Goal: Task Accomplishment & Management: Manage account settings

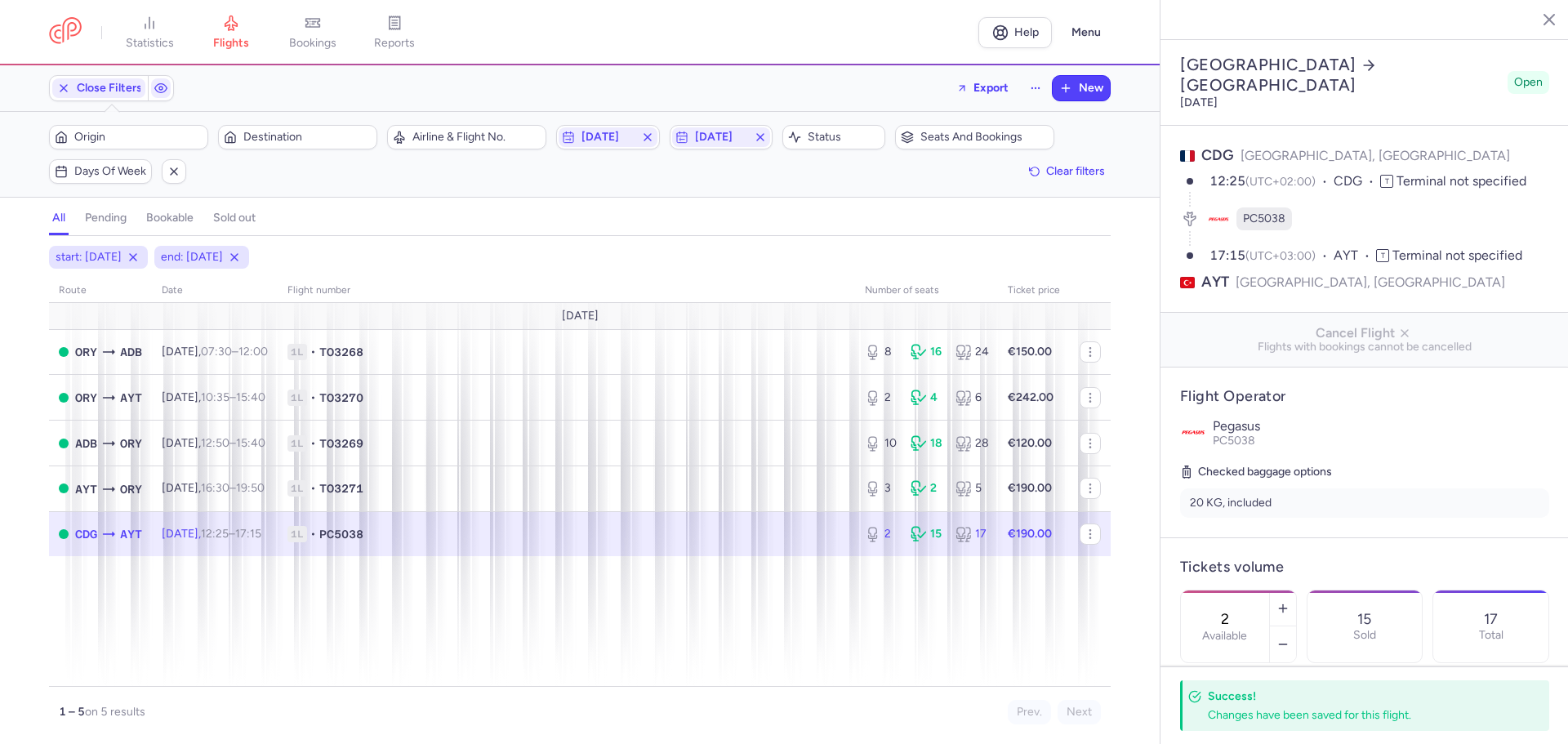
select select "hours"
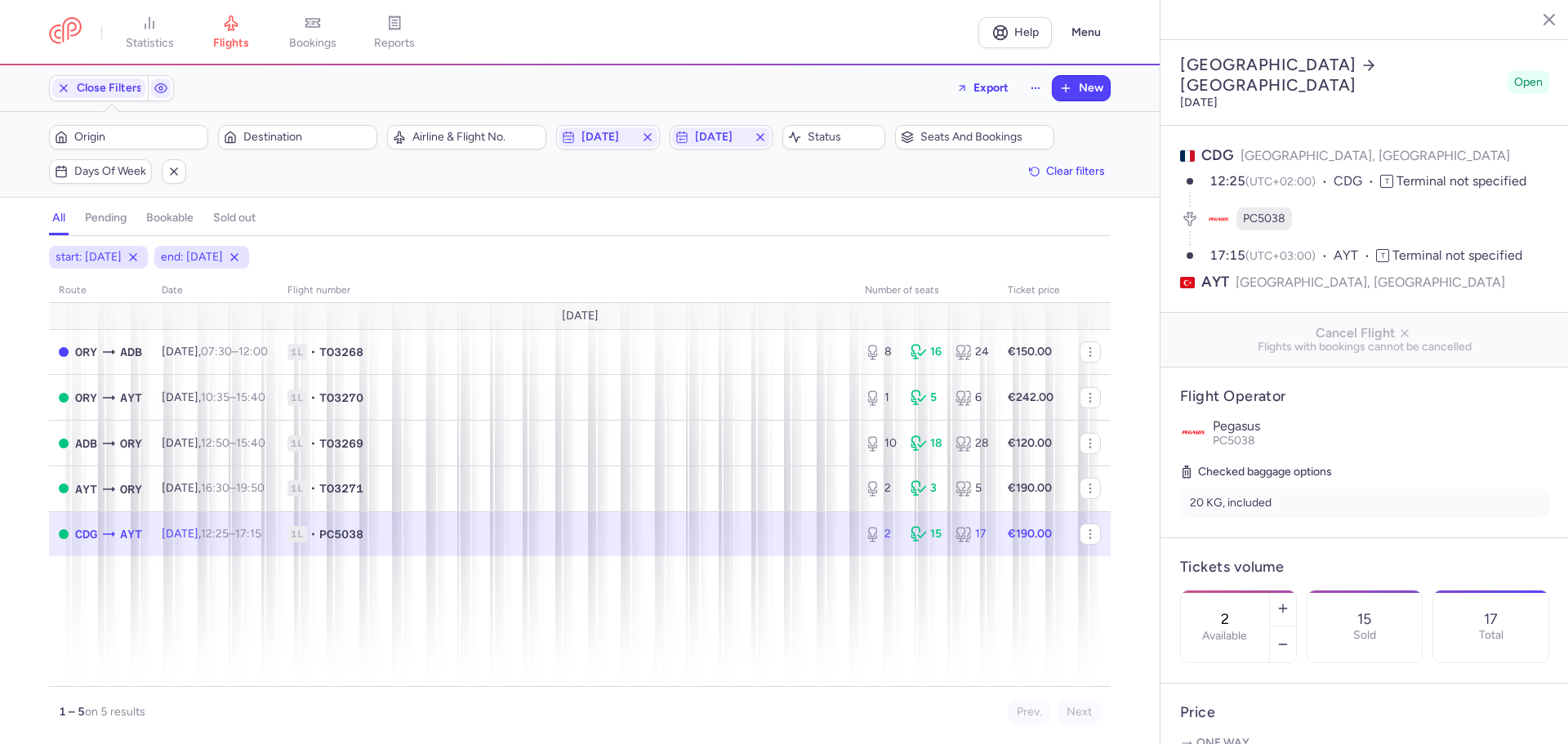
select select "hours"
click at [727, 433] on td "1L • TO3269" at bounding box center [566, 443] width 578 height 46
type input "10"
type input "6"
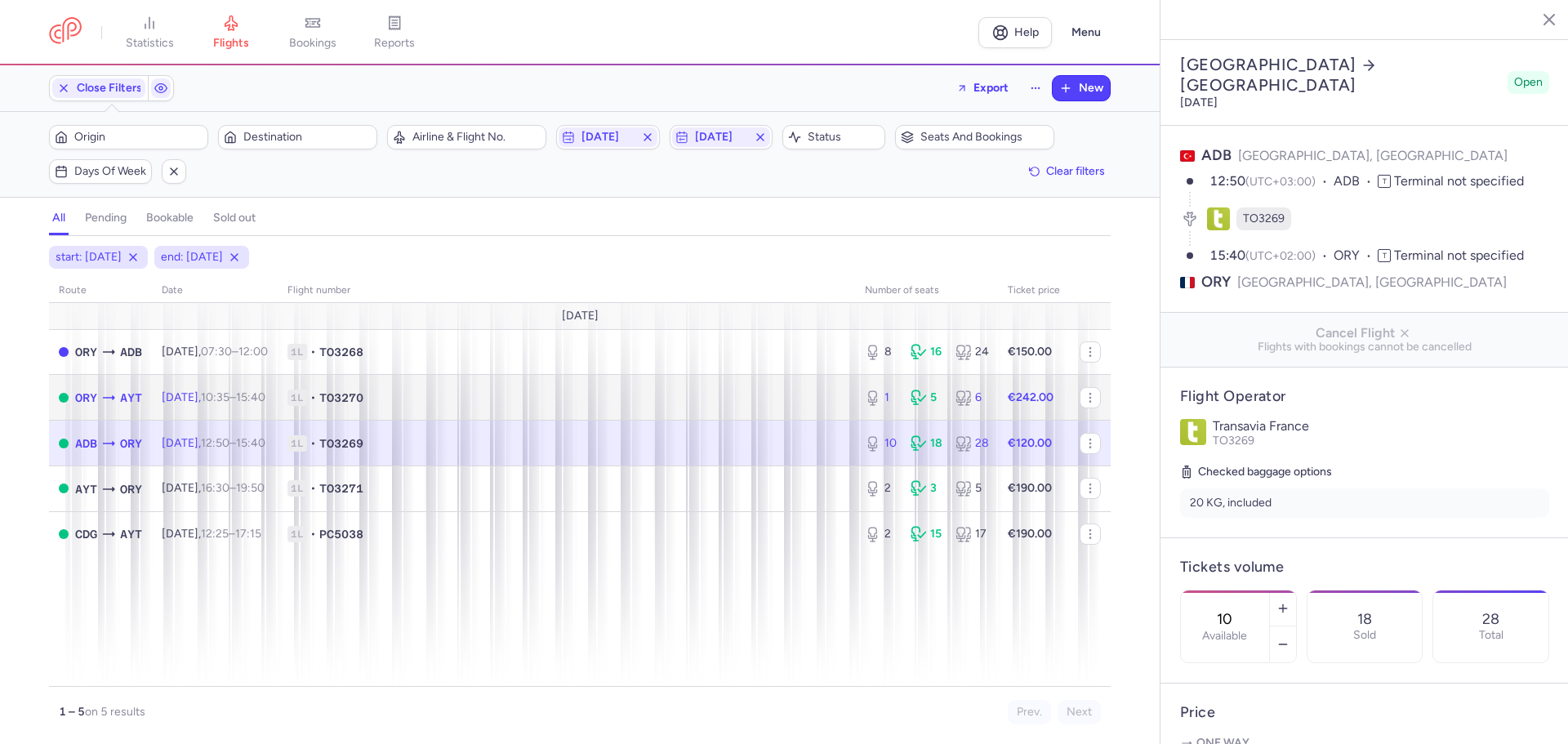
click at [100, 400] on icon at bounding box center [109, 398] width 17 height 17
type input "1"
type input "12"
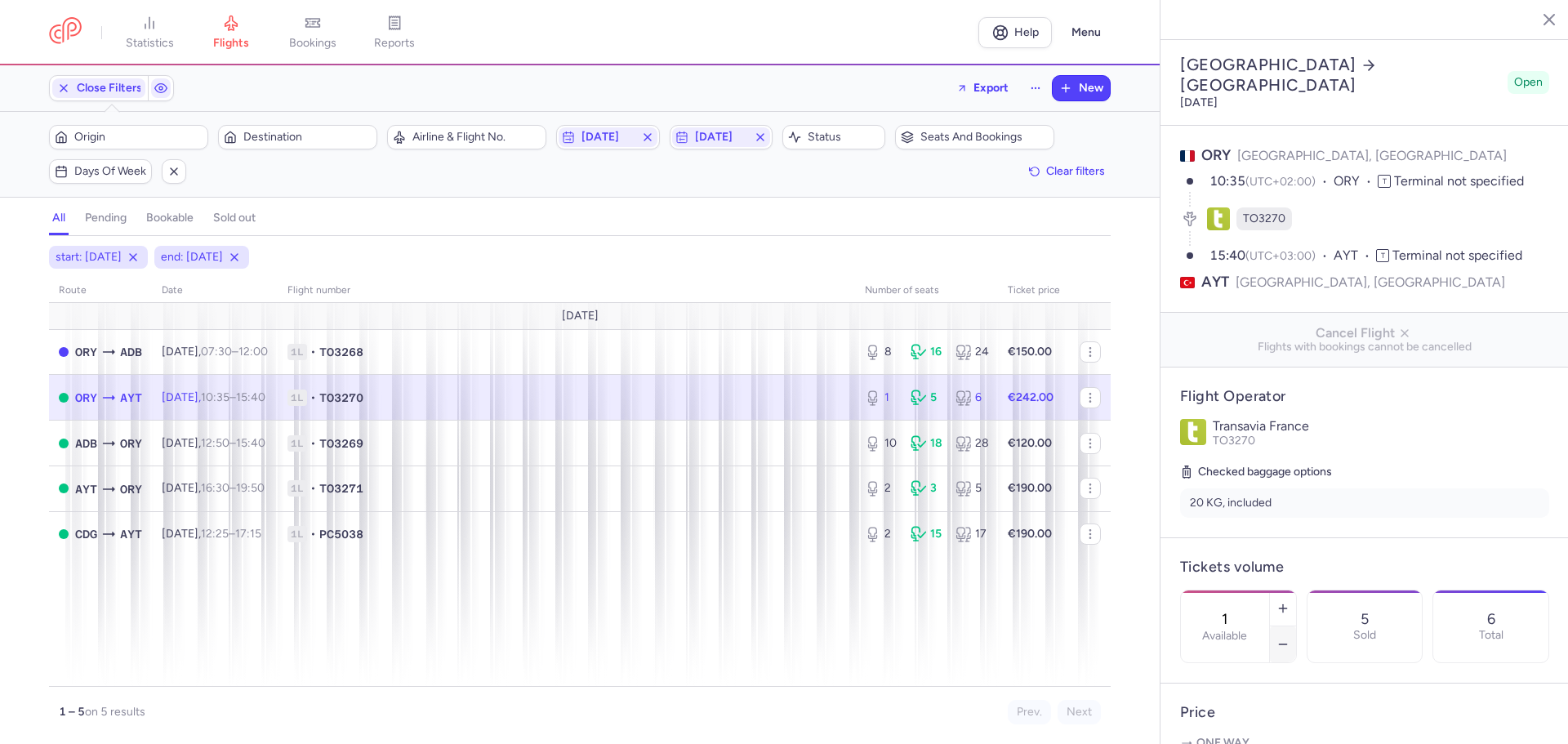
click at [1290, 638] on icon "button" at bounding box center [1283, 644] width 13 height 13
type input "0"
click at [1224, 712] on span "Save changes" at bounding box center [1234, 712] width 81 height 15
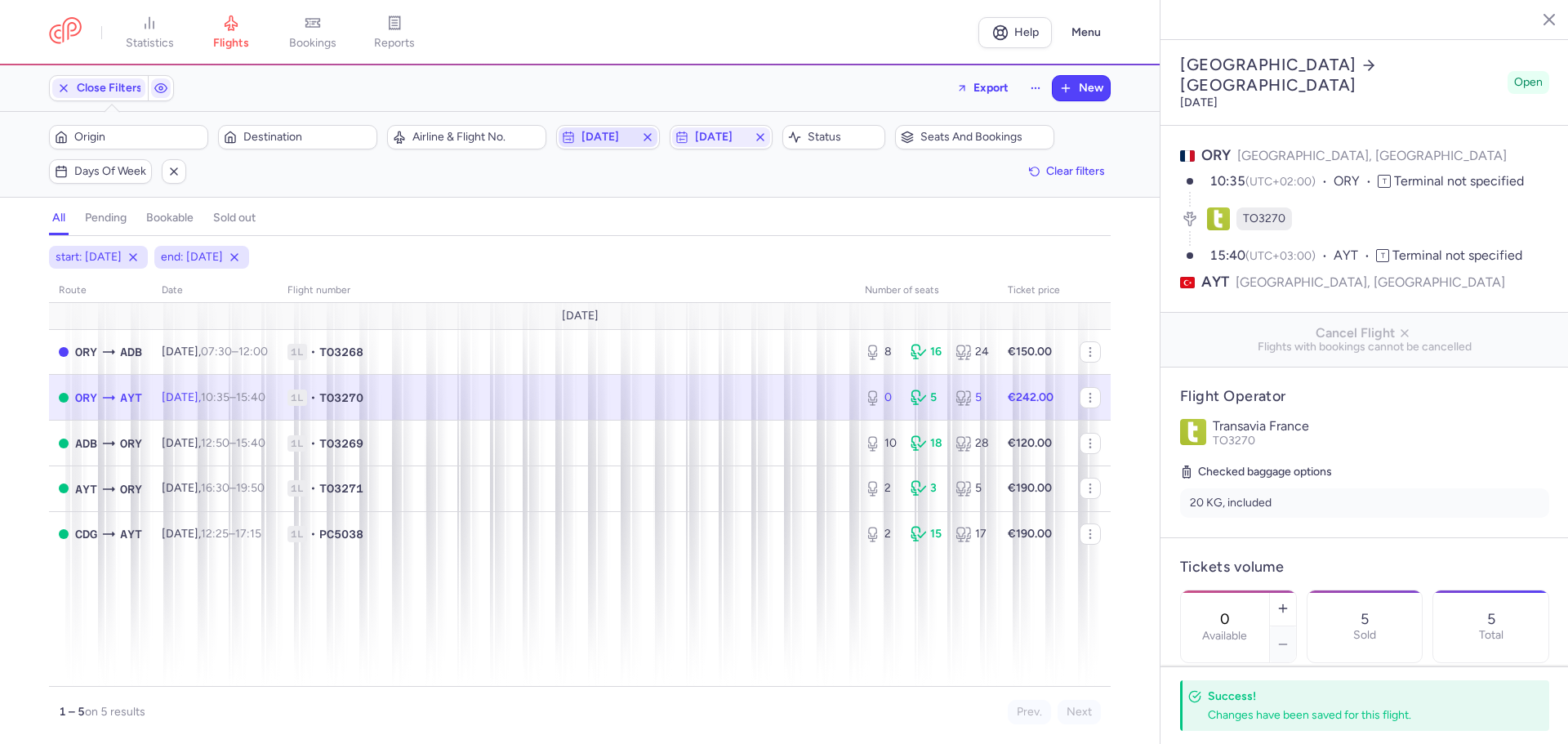
click at [623, 138] on span "[DATE]" at bounding box center [607, 138] width 52 height 13
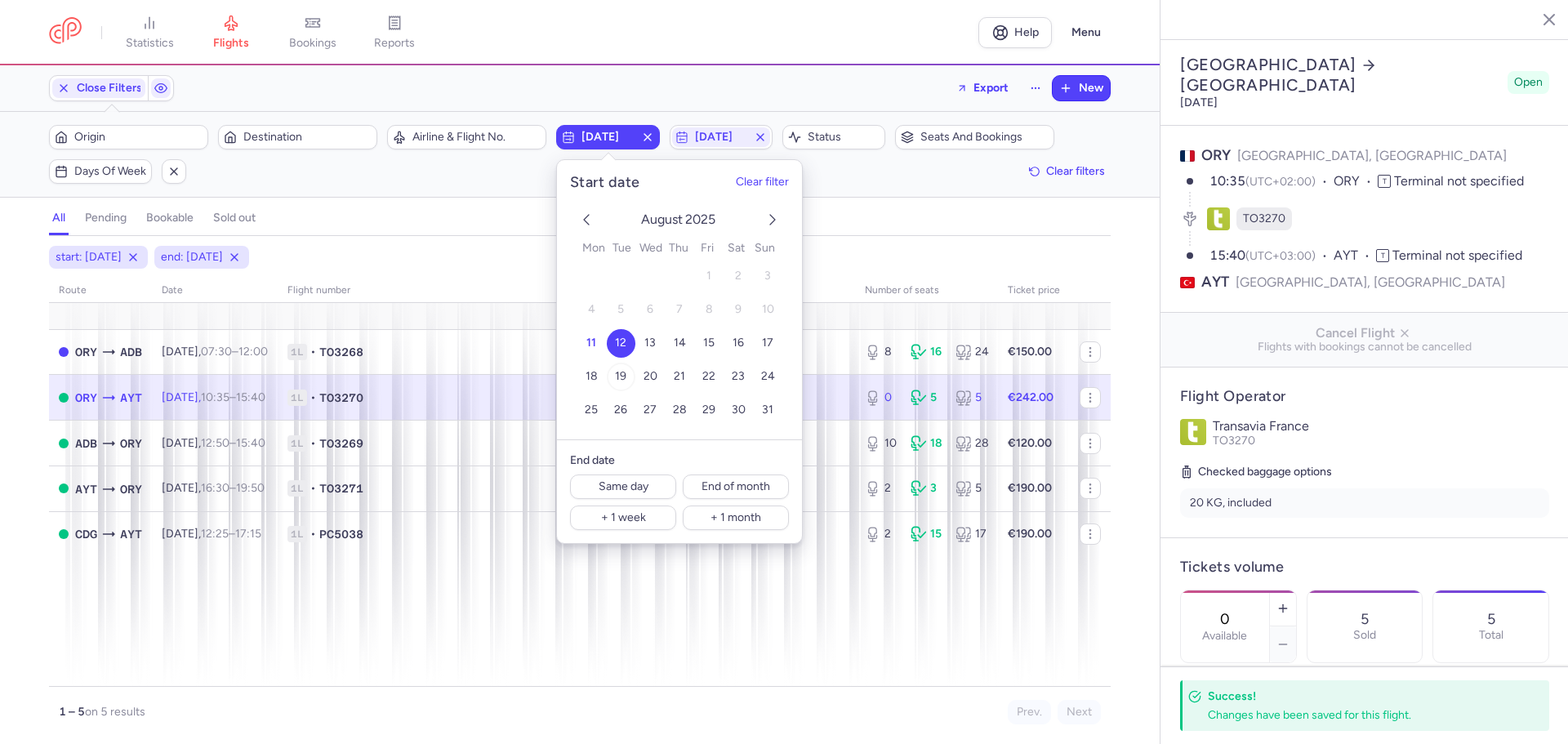
click at [623, 372] on span "19" at bounding box center [620, 377] width 11 height 14
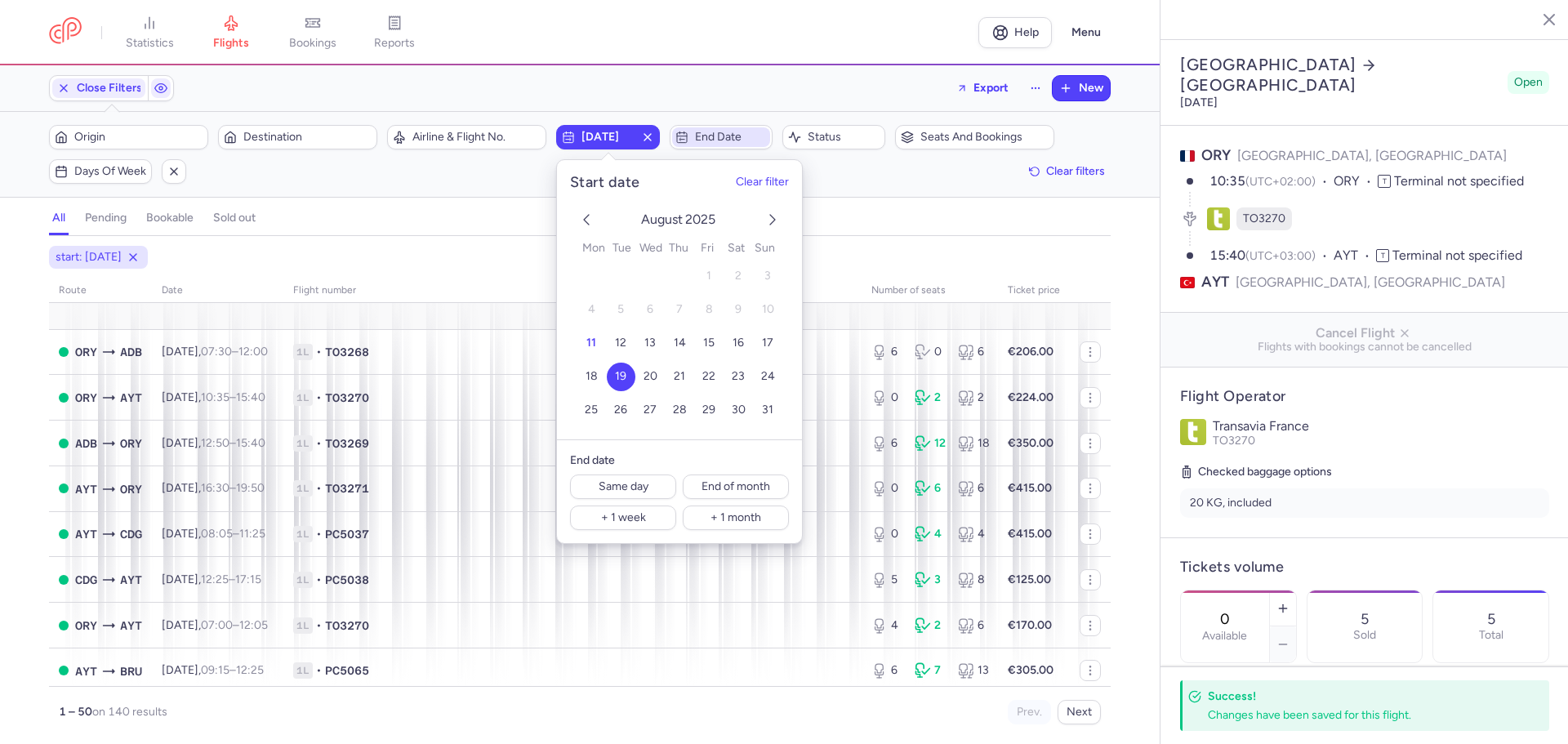
click at [736, 142] on span "End date" at bounding box center [730, 138] width 72 height 13
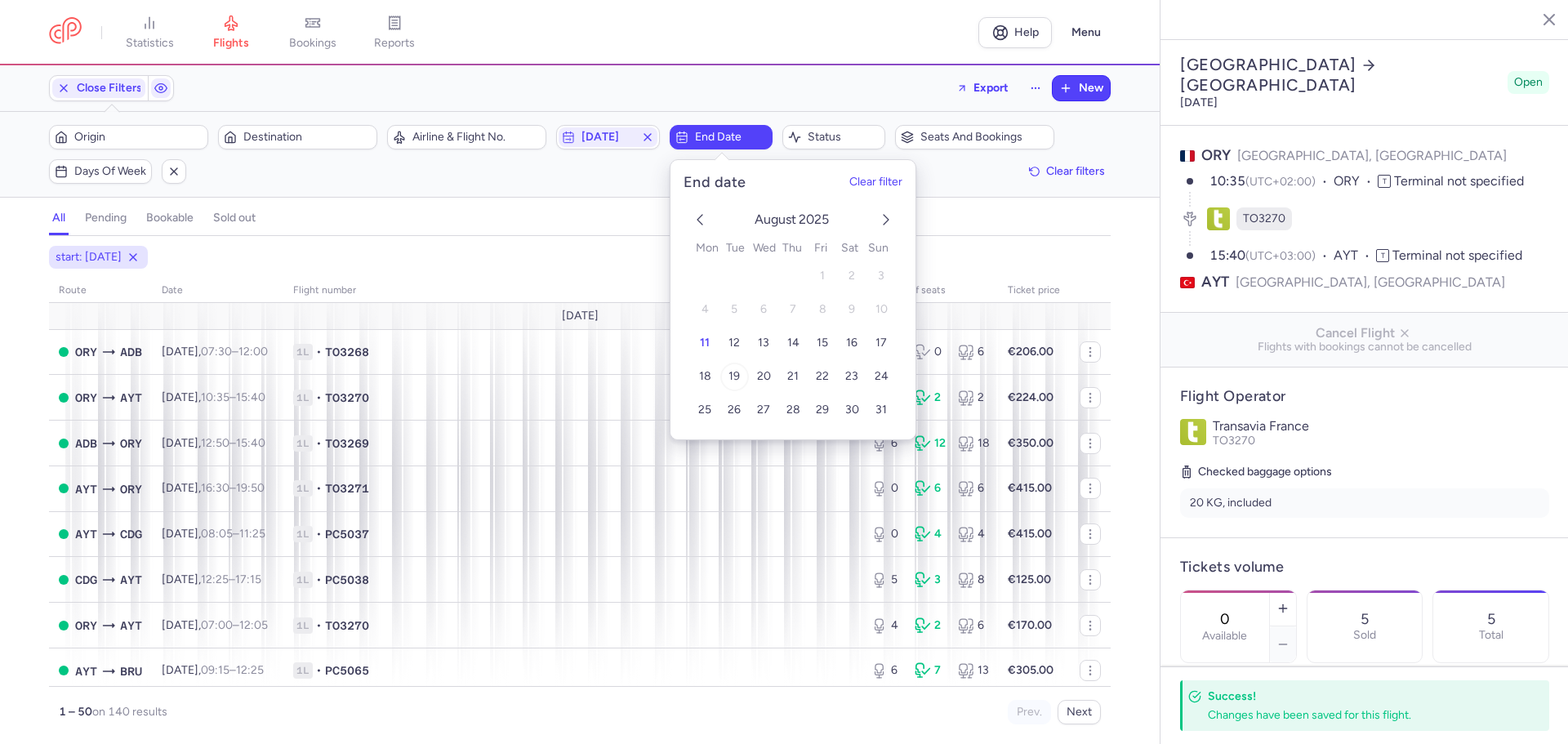
click at [734, 379] on span "19" at bounding box center [734, 377] width 11 height 14
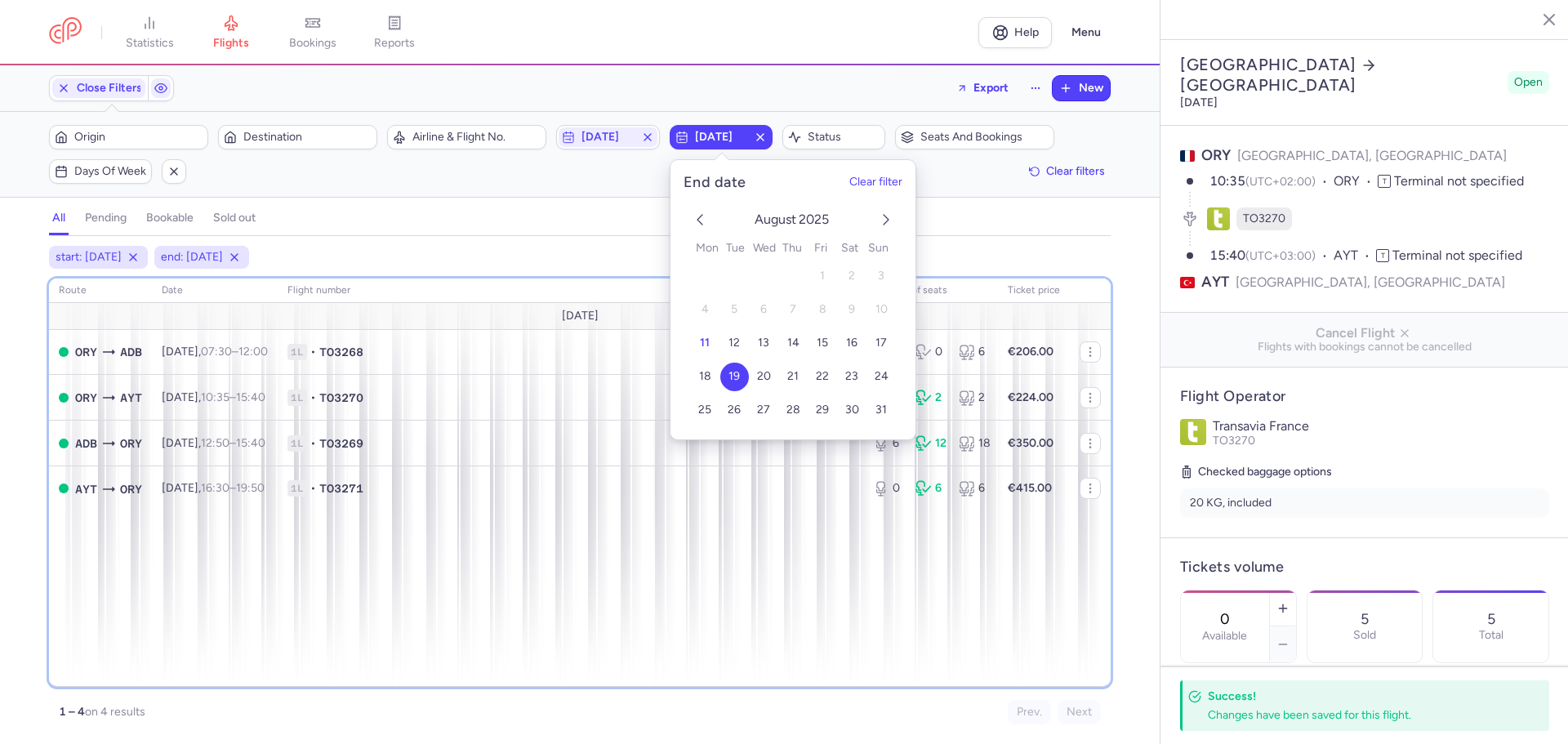
click at [814, 522] on div "route date Flight number number of seats Ticket price [DATE] ORY ADB [DATE] 07:…" at bounding box center [580, 482] width 1062 height 408
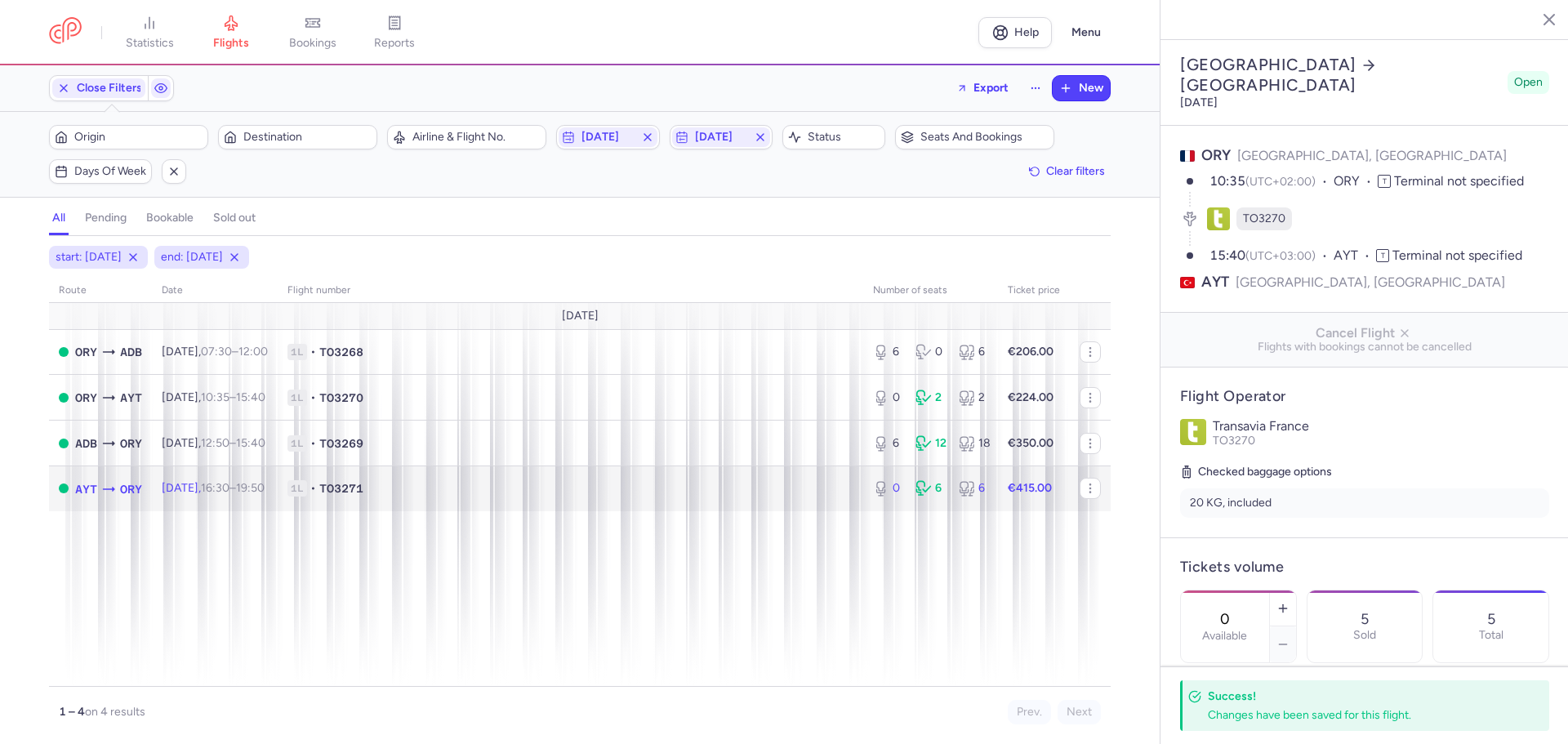
click at [104, 495] on icon at bounding box center [109, 489] width 17 height 17
type input "1"
select select "days"
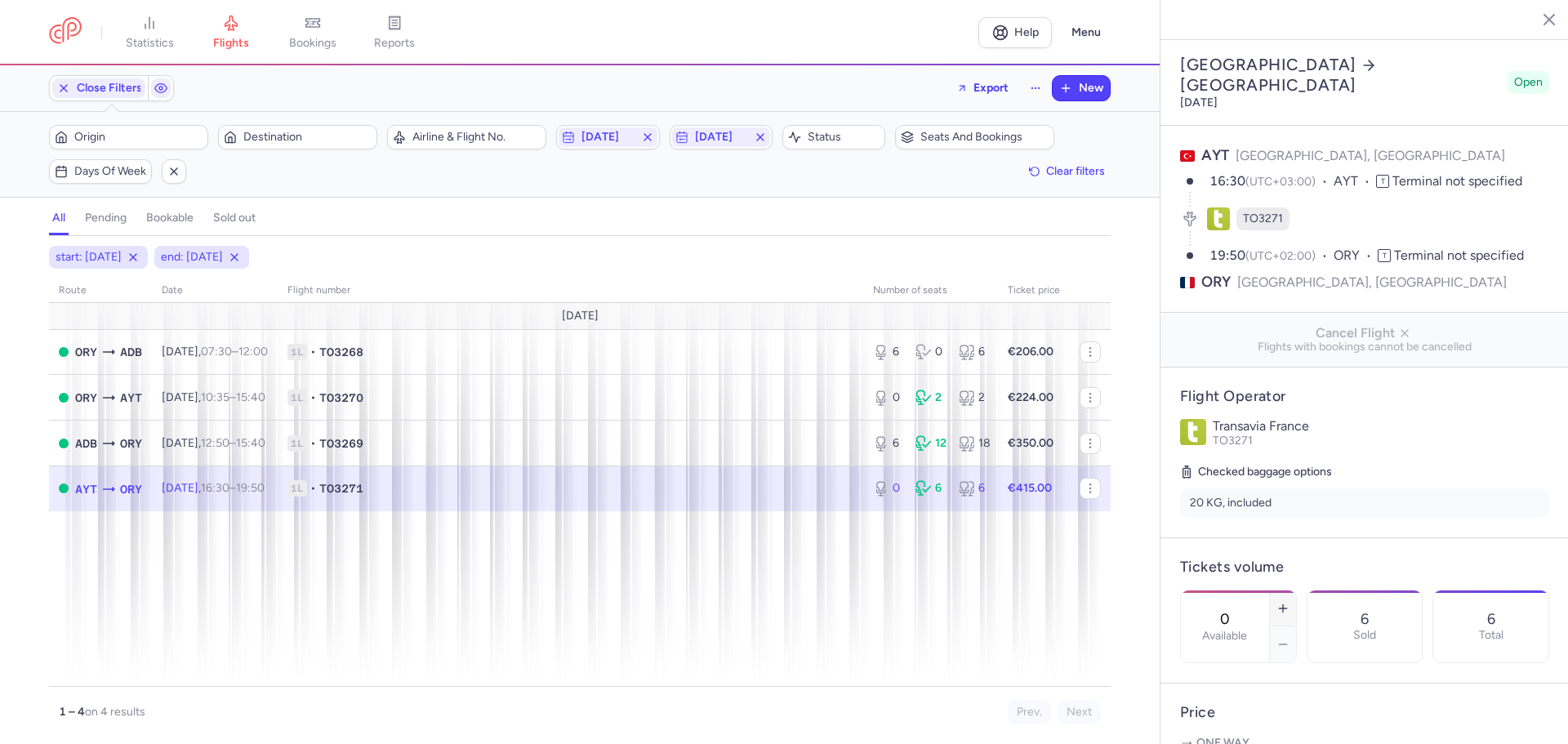
click at [1286, 608] on line "button" at bounding box center [1282, 608] width 7 height 0
type input "4"
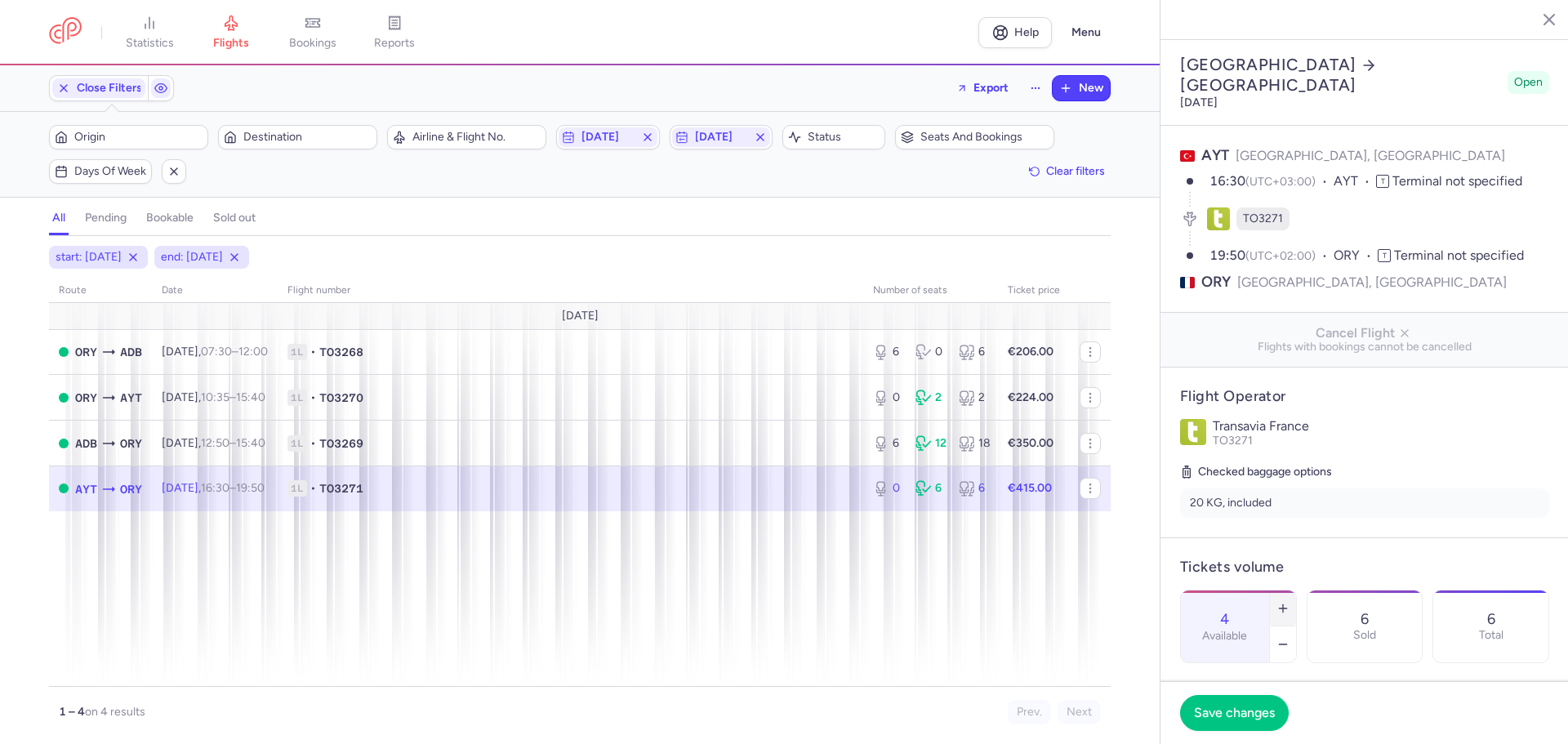
scroll to position [651, 0]
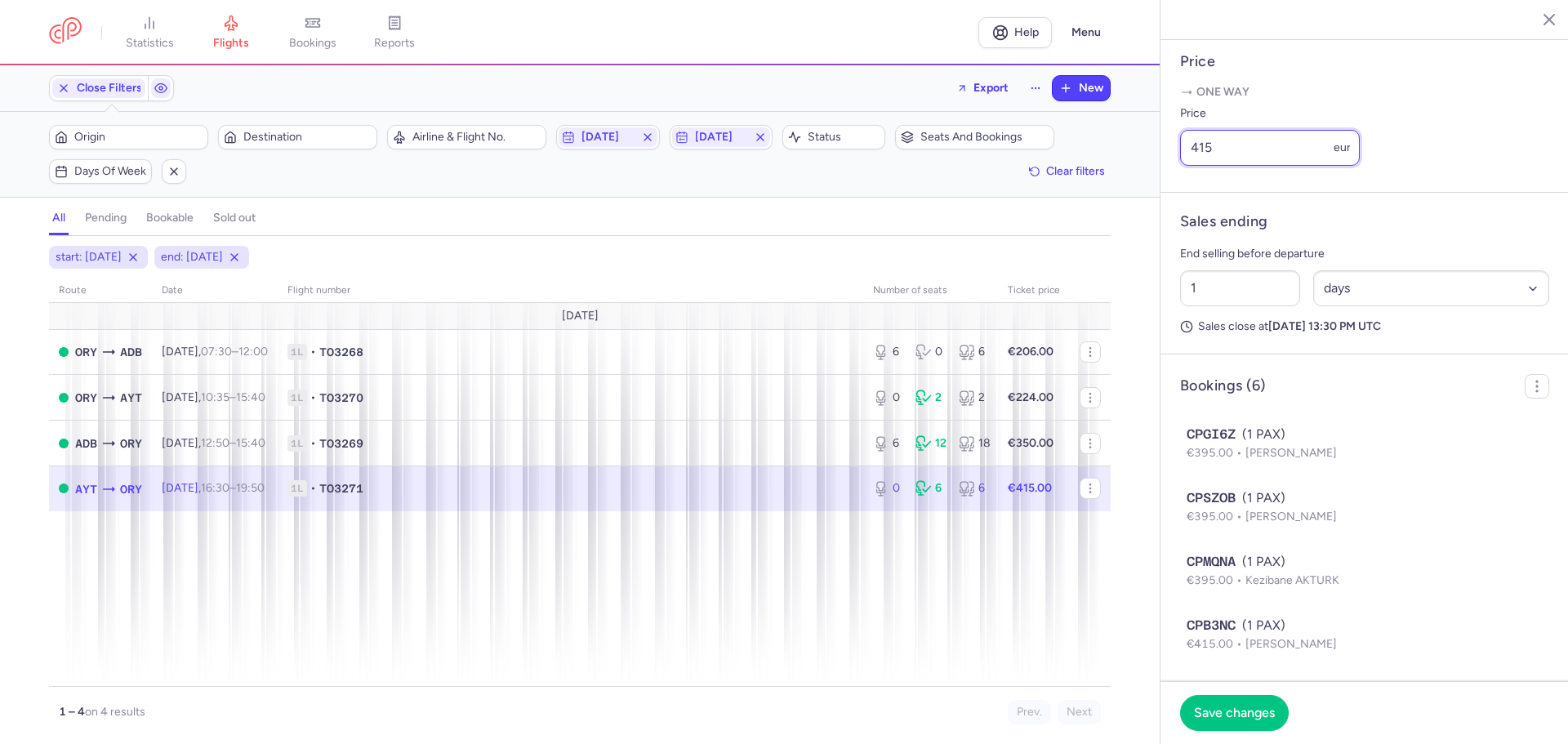
click at [1247, 166] on input "415" at bounding box center [1269, 148] width 179 height 36
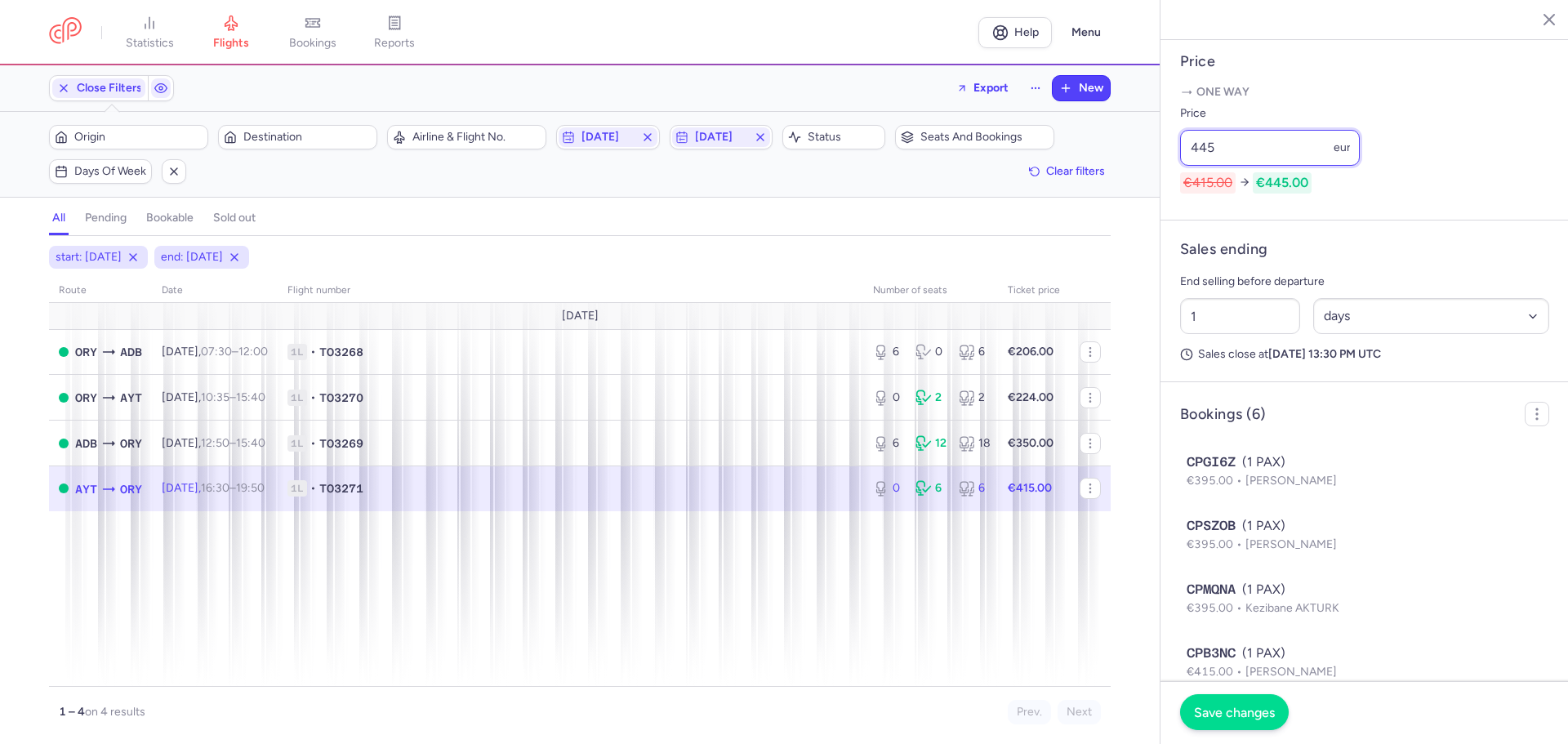
type input "445"
click at [1219, 722] on button "Save changes" at bounding box center [1234, 711] width 109 height 36
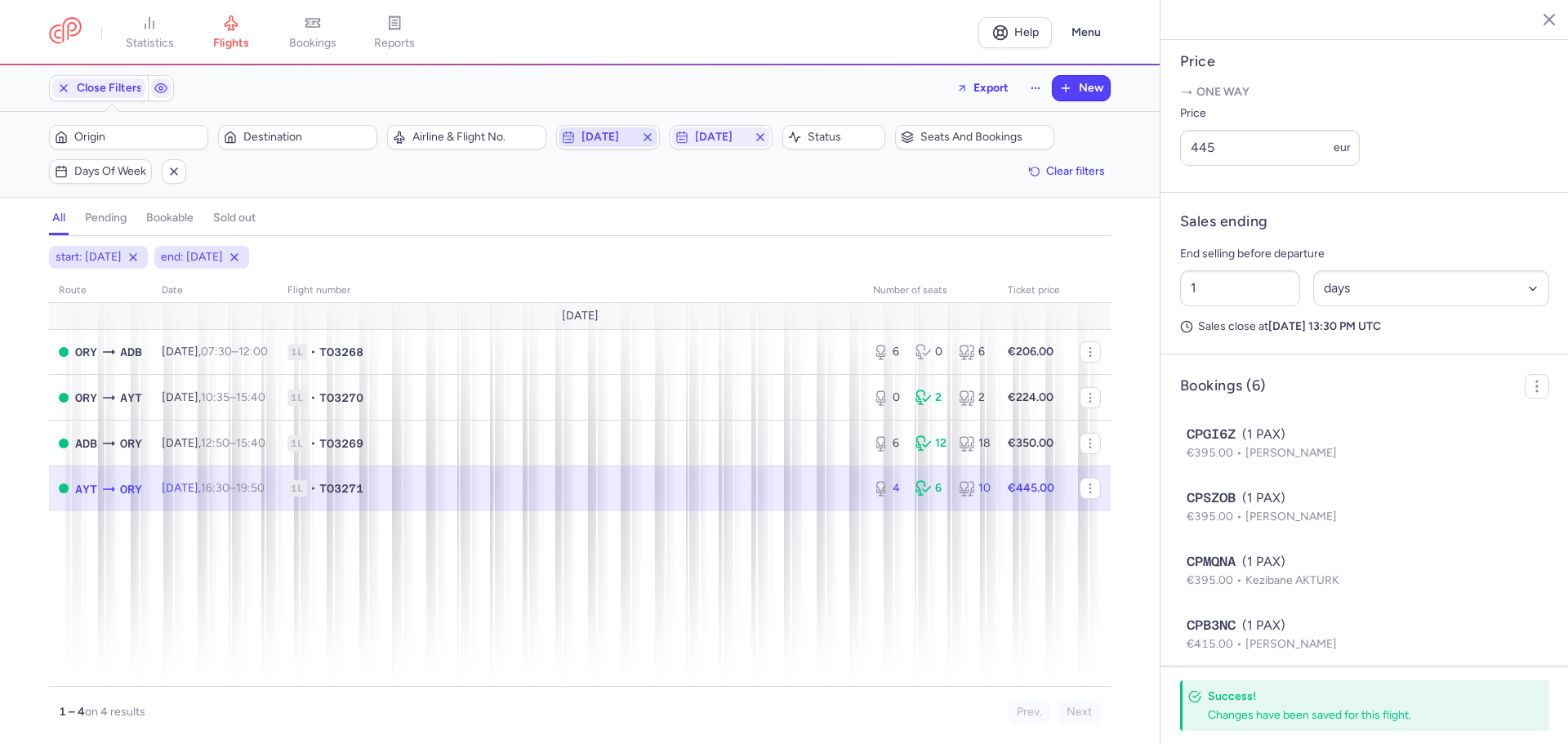
click at [633, 140] on span "[DATE]" at bounding box center [607, 138] width 52 height 13
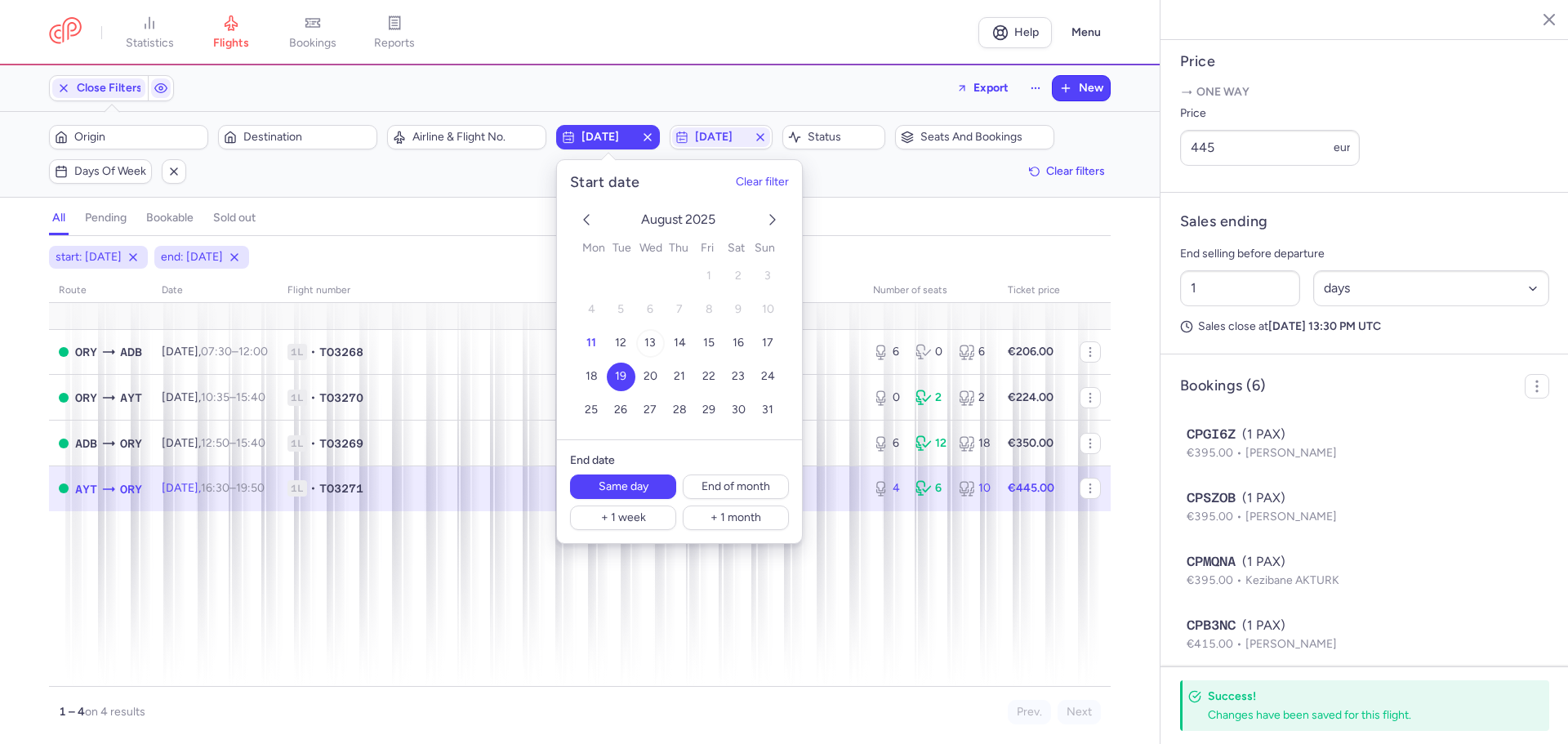
click at [648, 335] on button "13" at bounding box center [650, 343] width 29 height 29
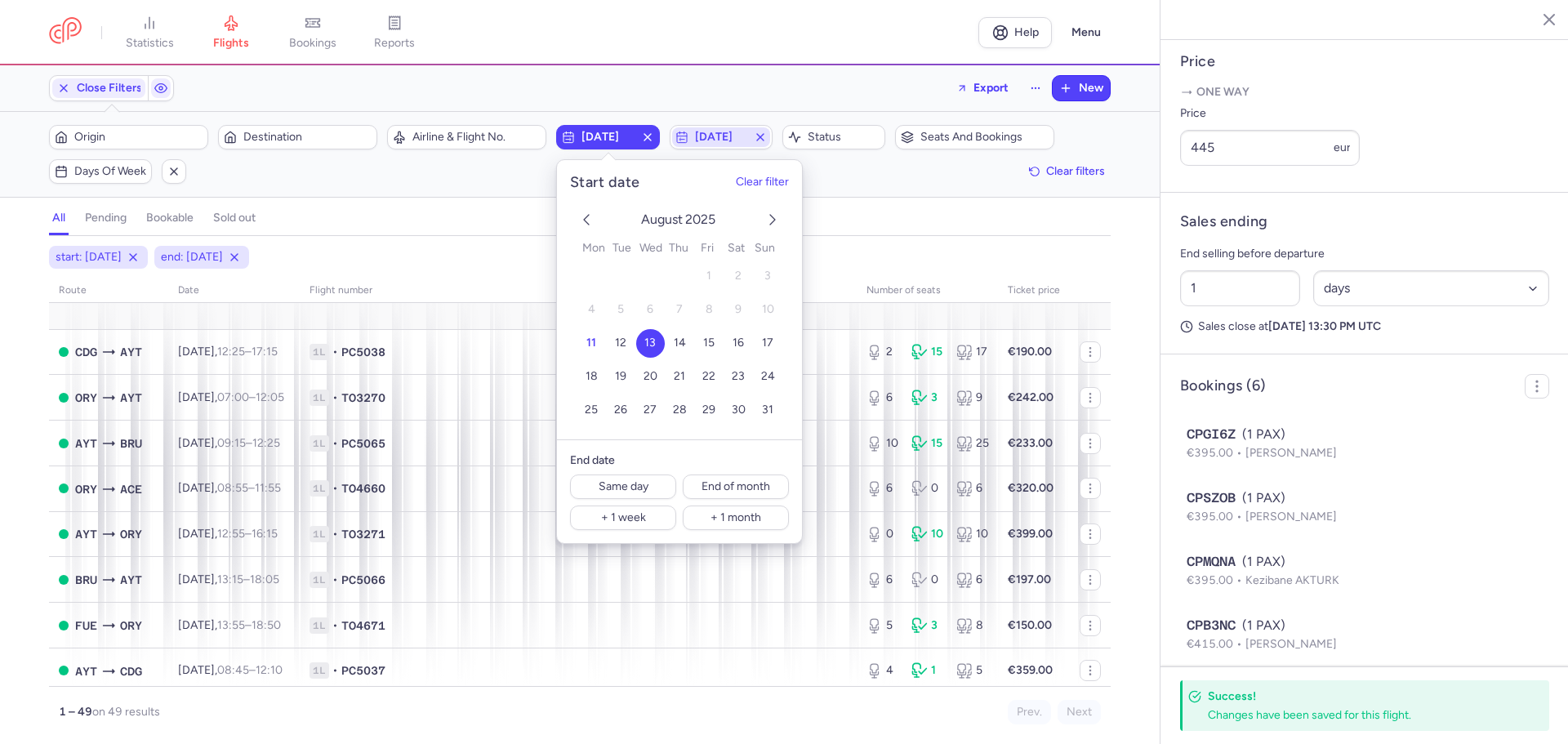
click at [734, 139] on span "[DATE]" at bounding box center [721, 138] width 52 height 13
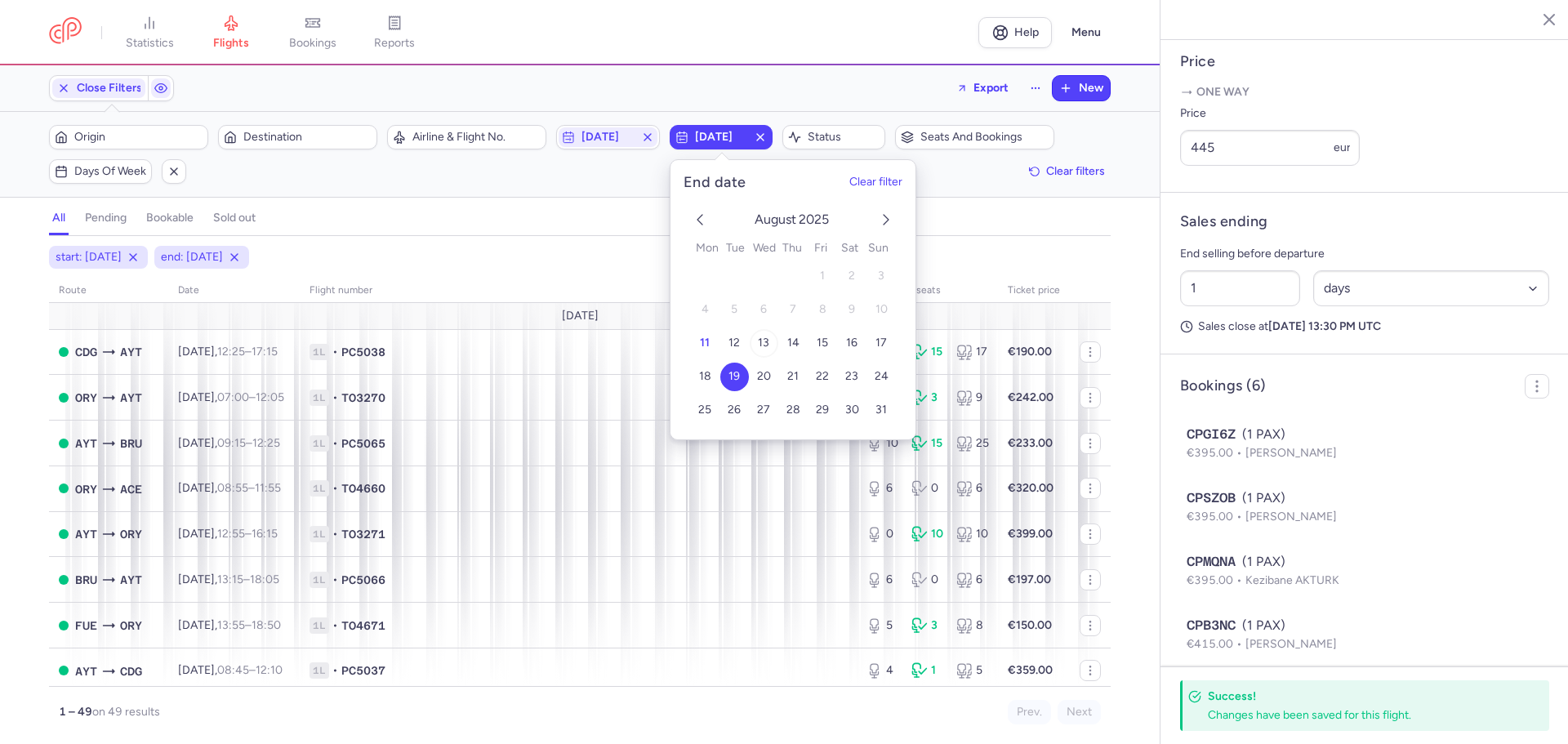
click at [761, 339] on span "13" at bounding box center [764, 343] width 11 height 14
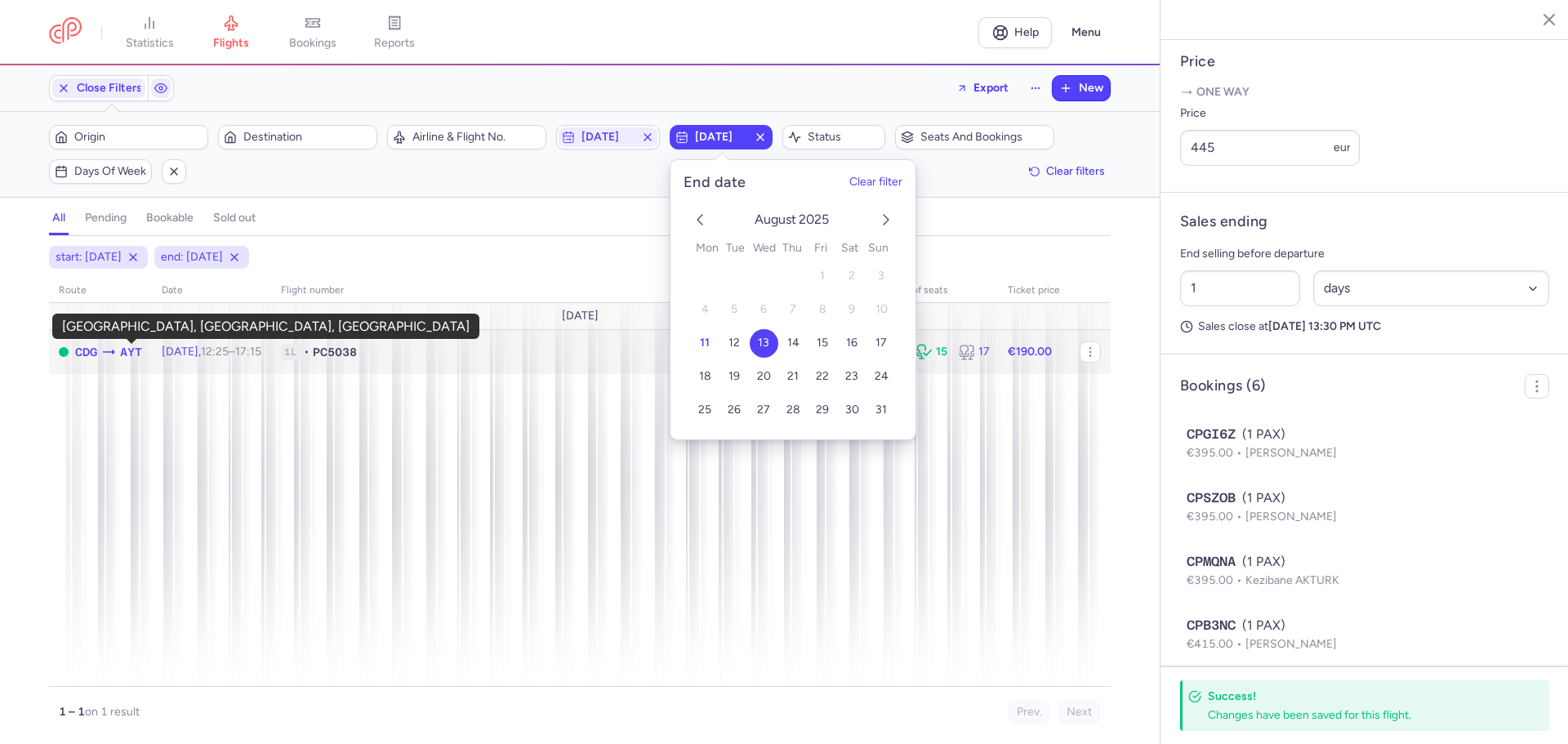
click at [127, 355] on span "AYT" at bounding box center [131, 352] width 22 height 18
type input "2"
type input "12"
select select "hours"
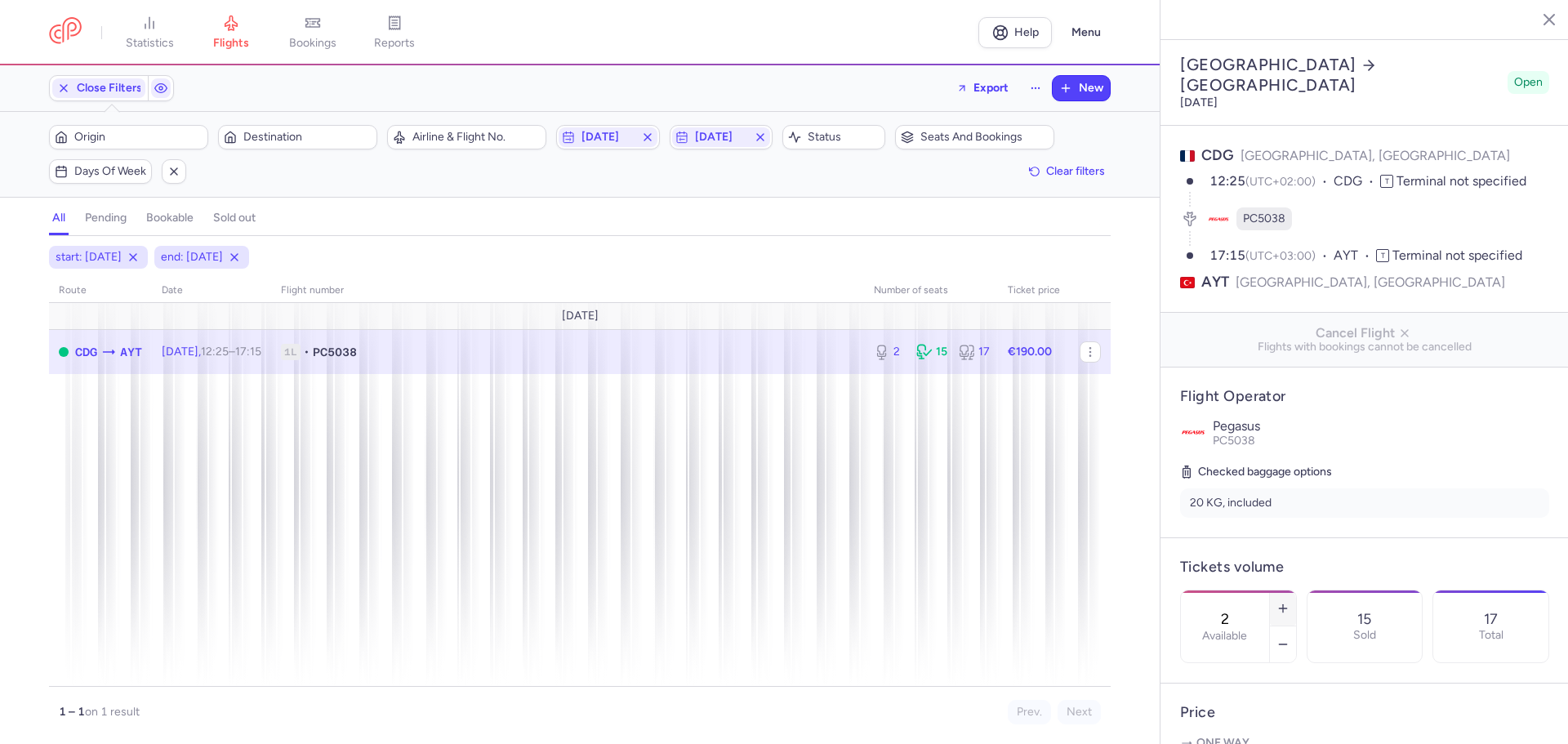
click at [1283, 604] on line "button" at bounding box center [1283, 608] width 0 height 7
type input "4"
click at [1245, 711] on span "Save changes" at bounding box center [1234, 712] width 81 height 15
